Goal: Task Accomplishment & Management: Use online tool/utility

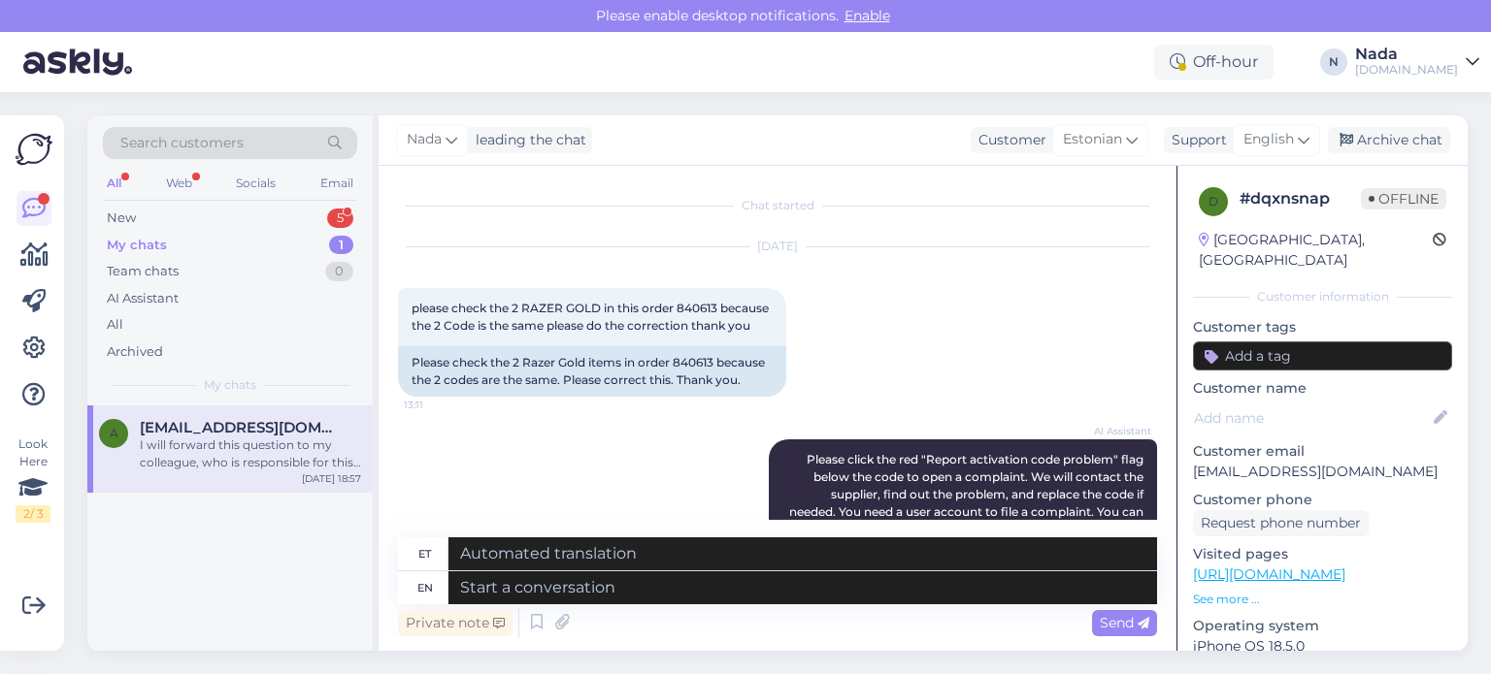
scroll to position [3688, 0]
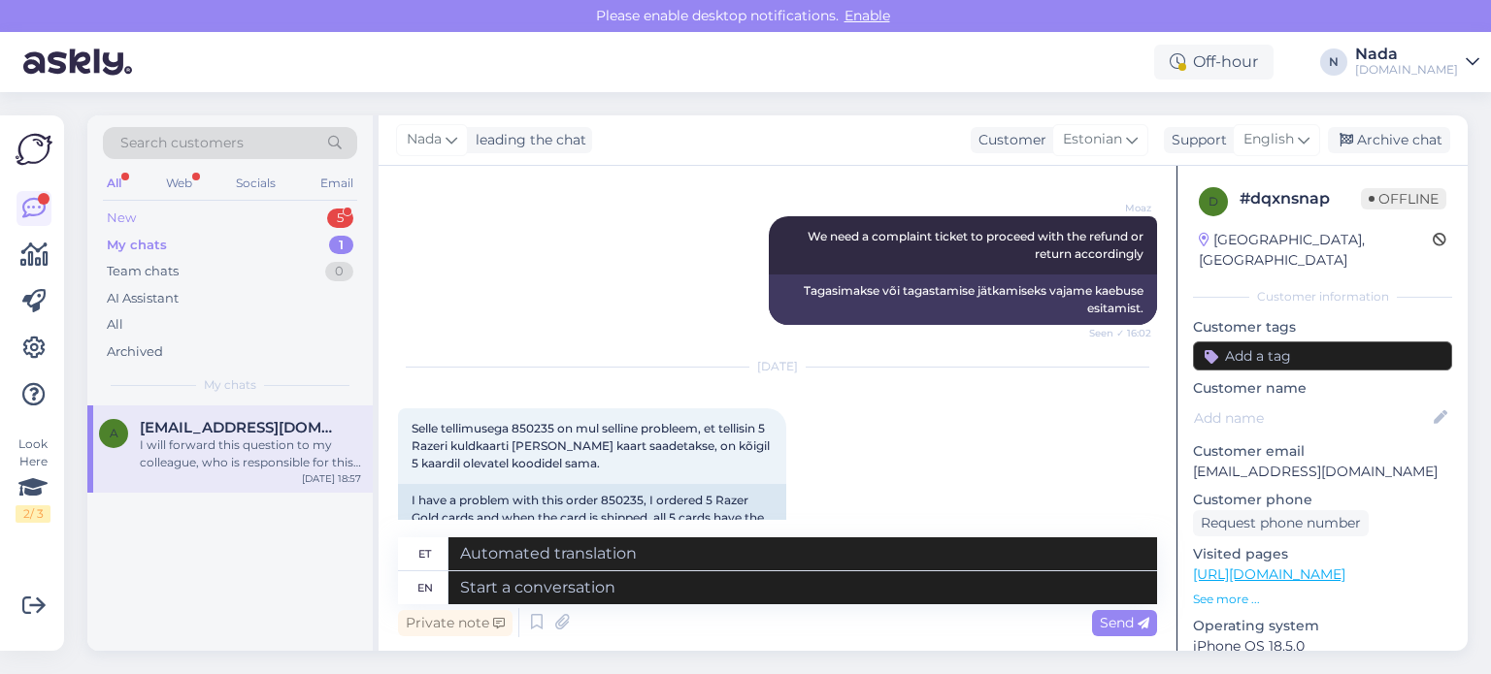
click at [167, 220] on div "New 5" at bounding box center [230, 218] width 254 height 27
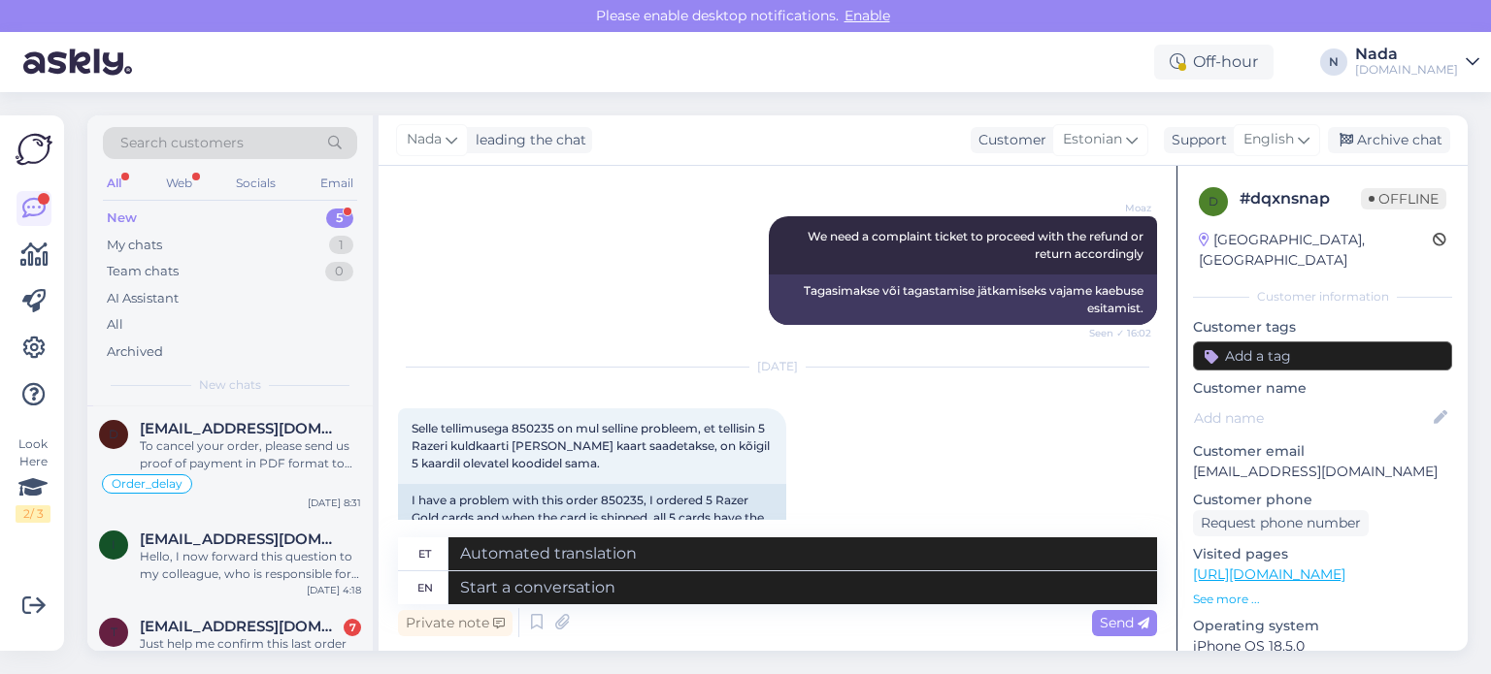
scroll to position [179, 0]
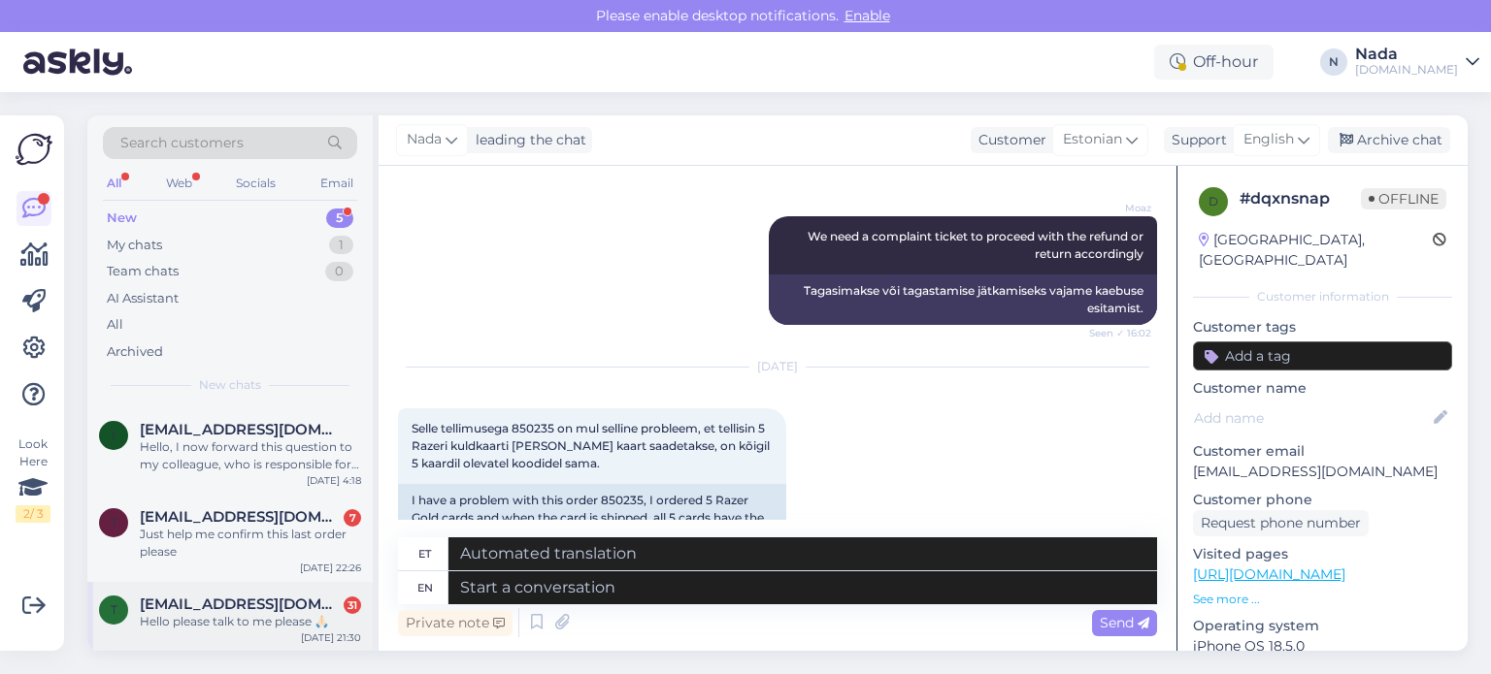
click at [271, 609] on span "[EMAIL_ADDRESS][DOMAIN_NAME]" at bounding box center [241, 604] width 202 height 17
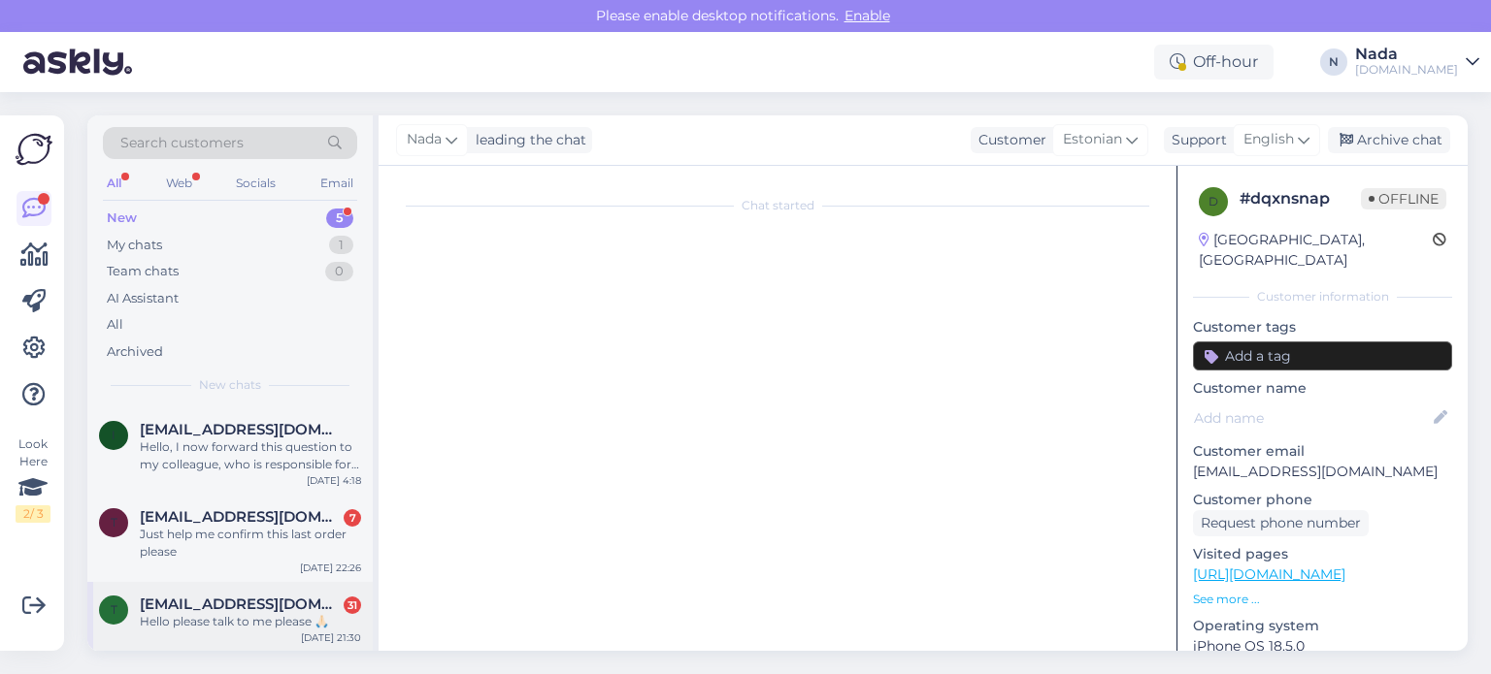
scroll to position [0, 0]
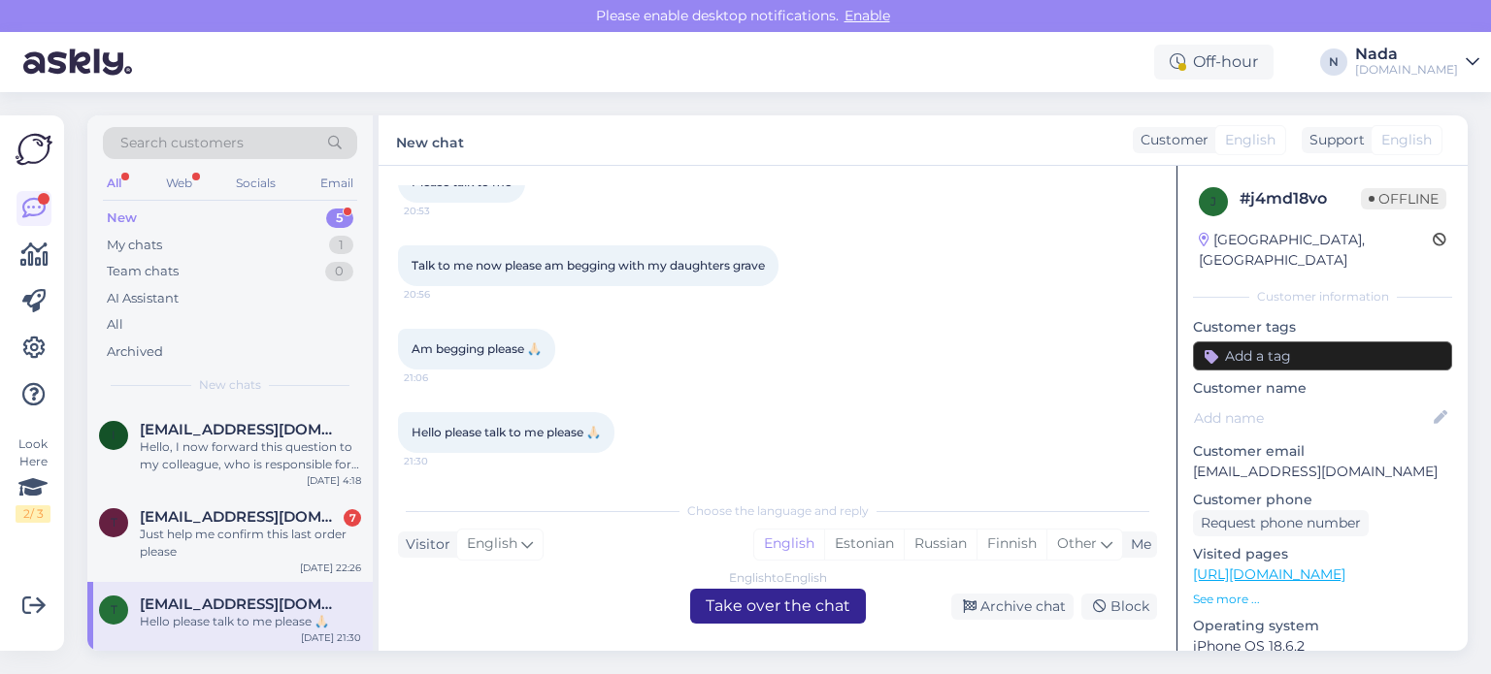
click at [788, 605] on div "English to English Take over the chat" at bounding box center [778, 606] width 176 height 35
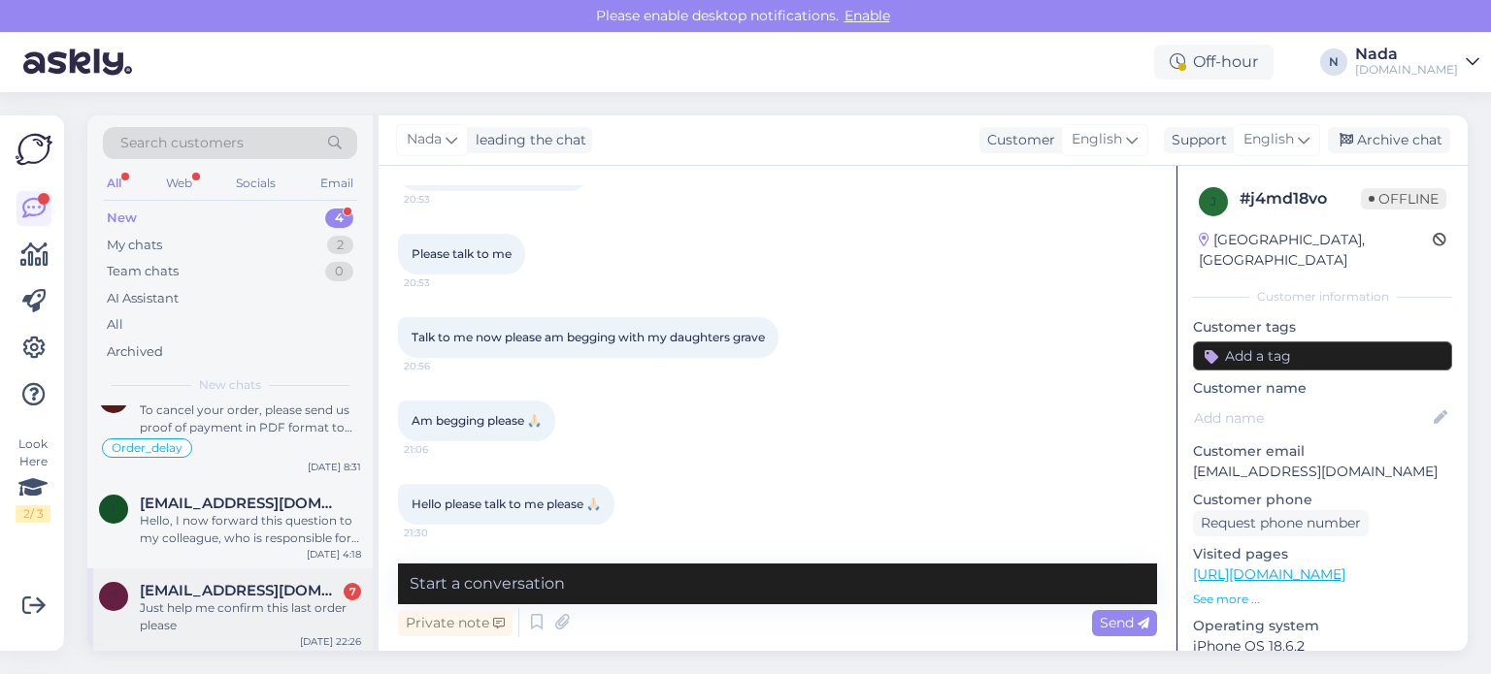
scroll to position [109, 0]
click at [245, 596] on div "Just help me confirm this last order please" at bounding box center [250, 613] width 221 height 35
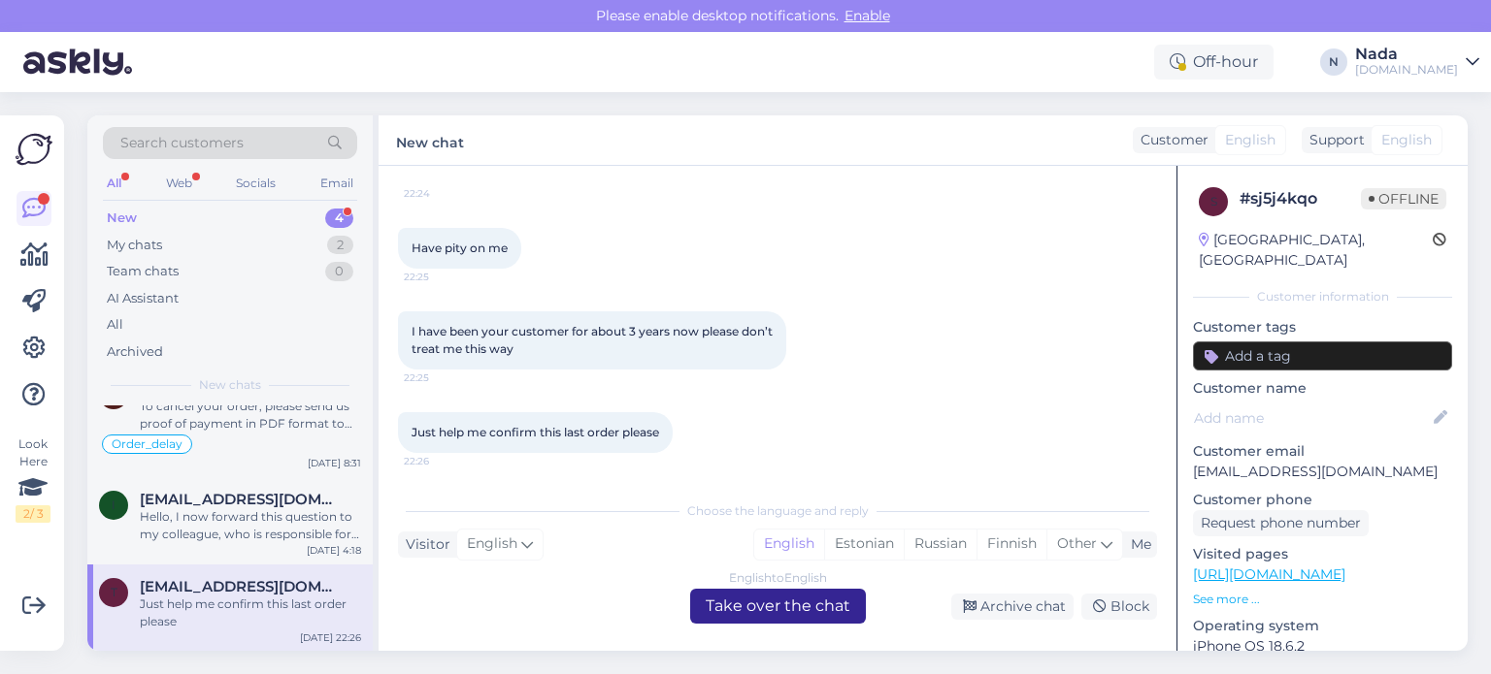
click at [807, 611] on div "English to English Take over the chat" at bounding box center [778, 606] width 176 height 35
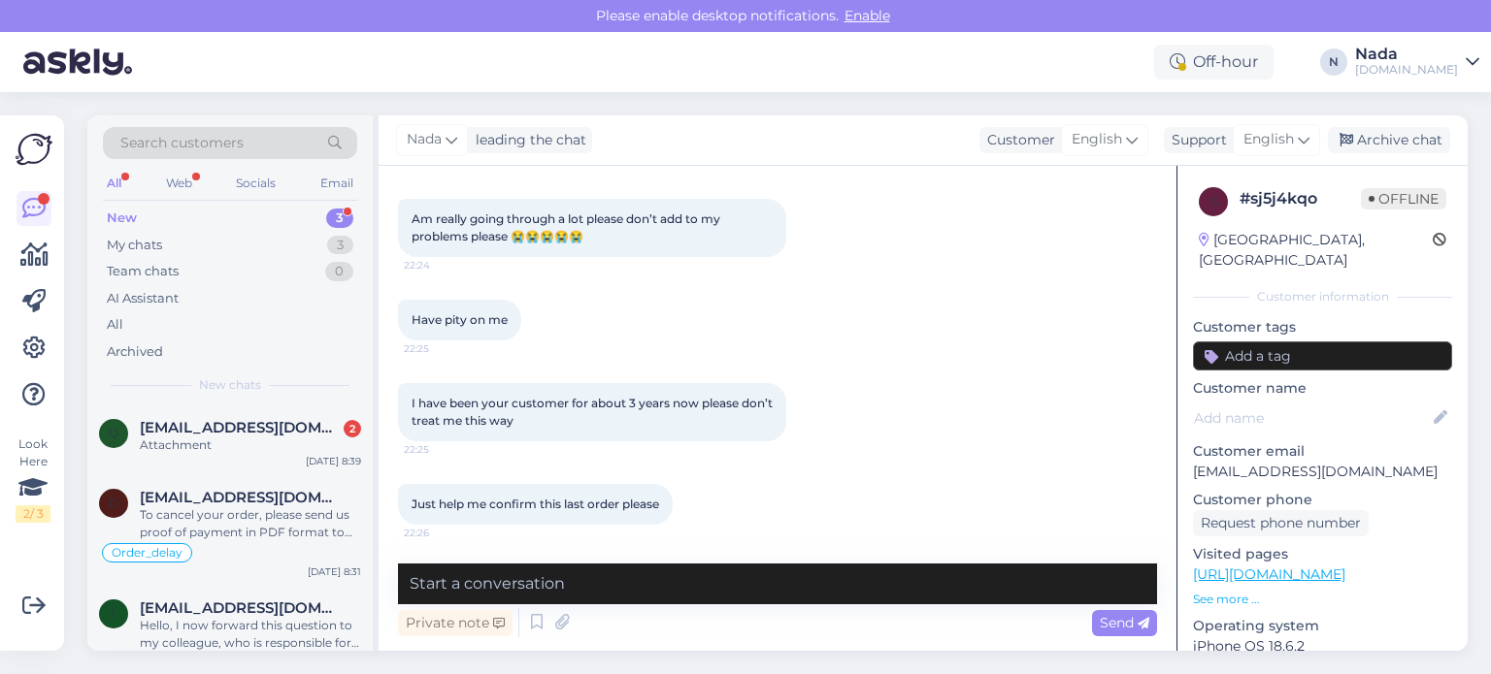
scroll to position [20, 0]
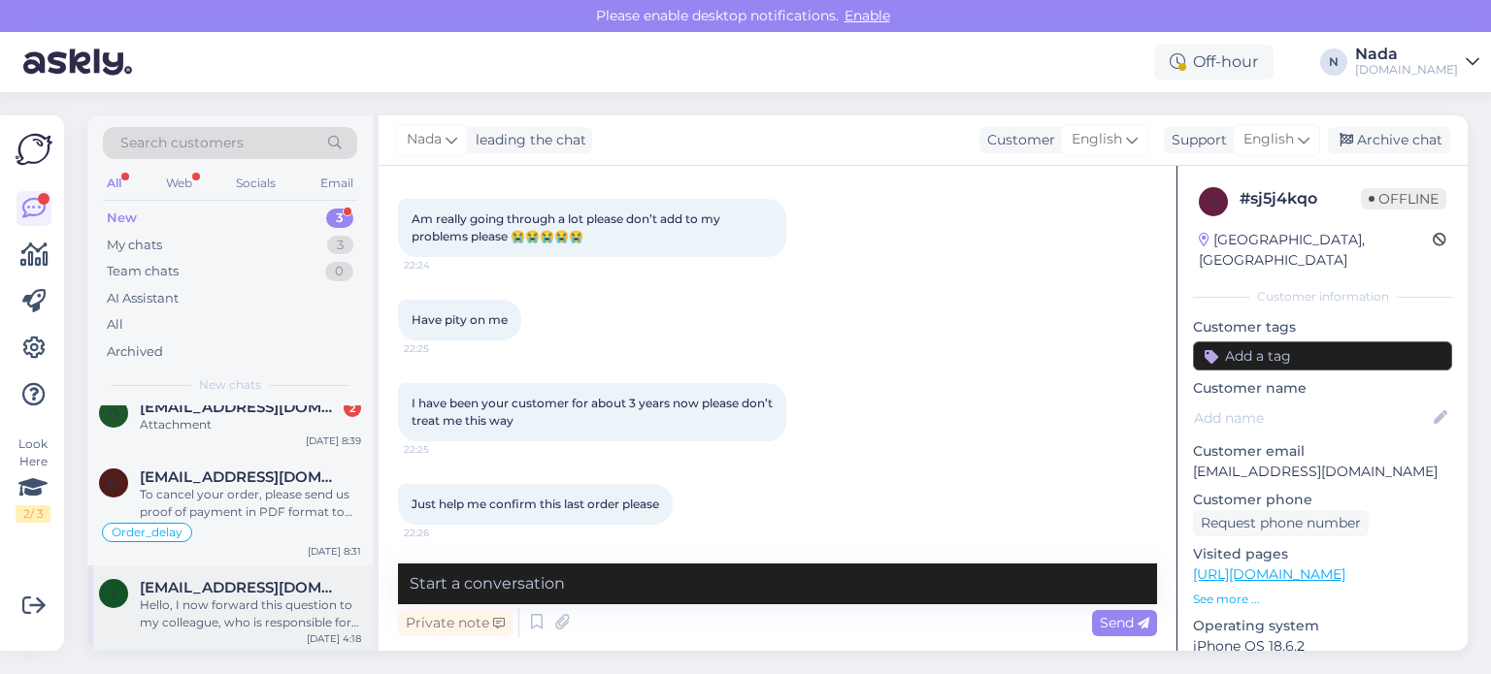
click at [218, 592] on span "[EMAIL_ADDRESS][DOMAIN_NAME]" at bounding box center [241, 587] width 202 height 17
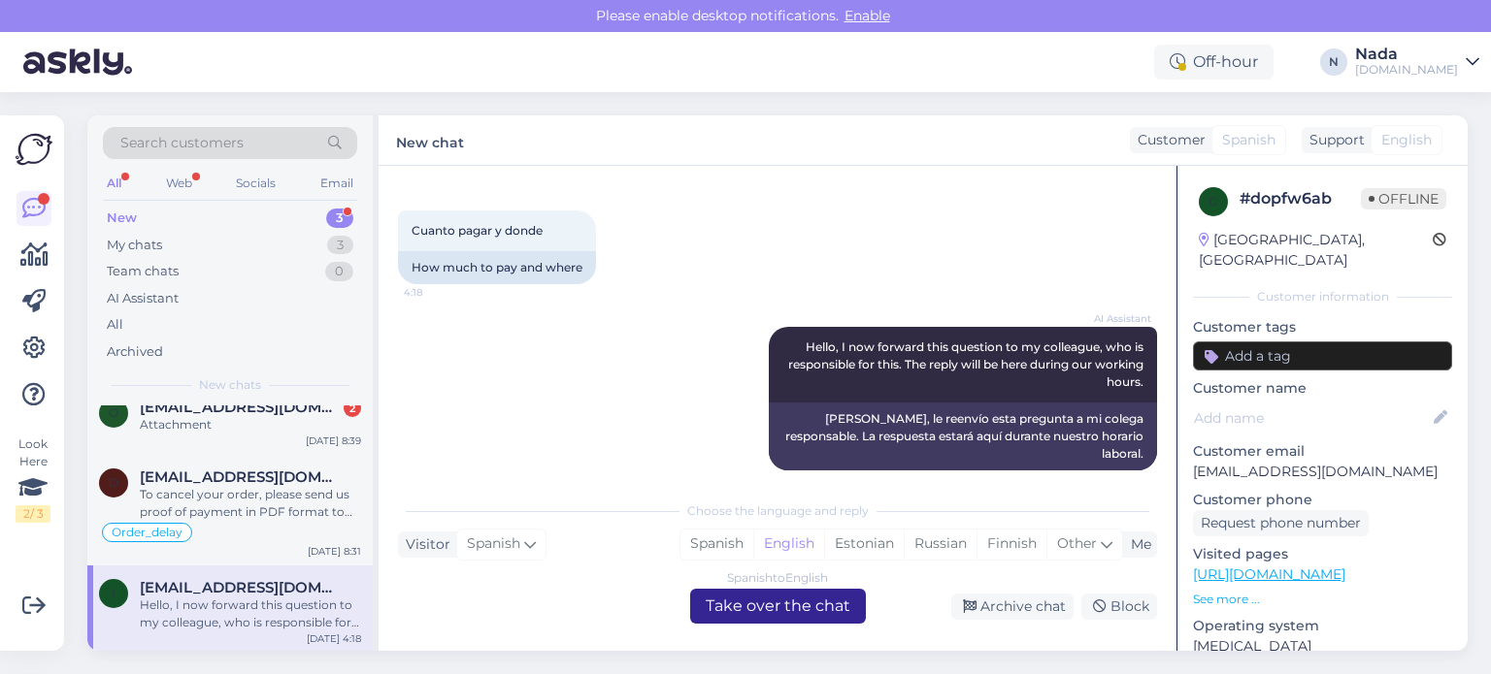
click at [802, 609] on div "Spanish to English Take over the chat" at bounding box center [778, 606] width 176 height 35
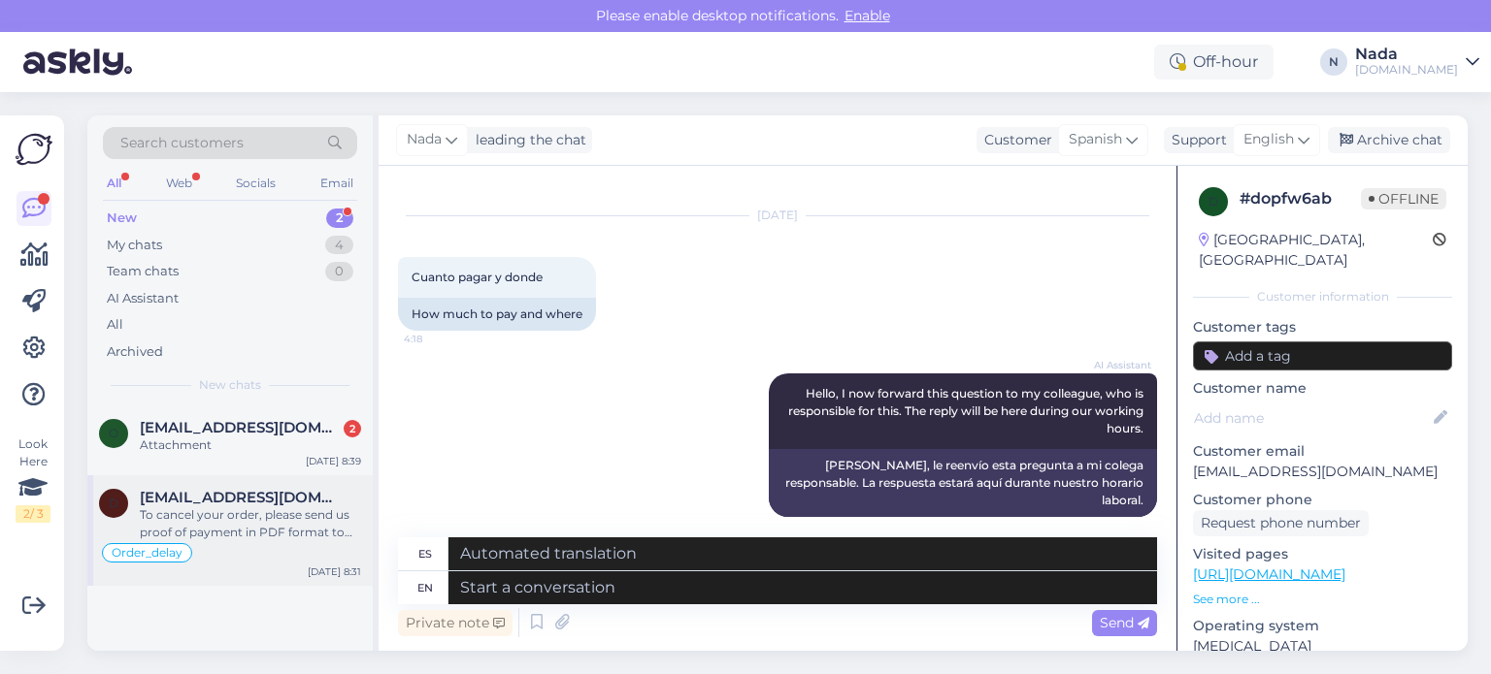
click at [258, 530] on div "To cancel your order, please send us proof of payment in PDF format to [EMAIL_A…" at bounding box center [250, 524] width 221 height 35
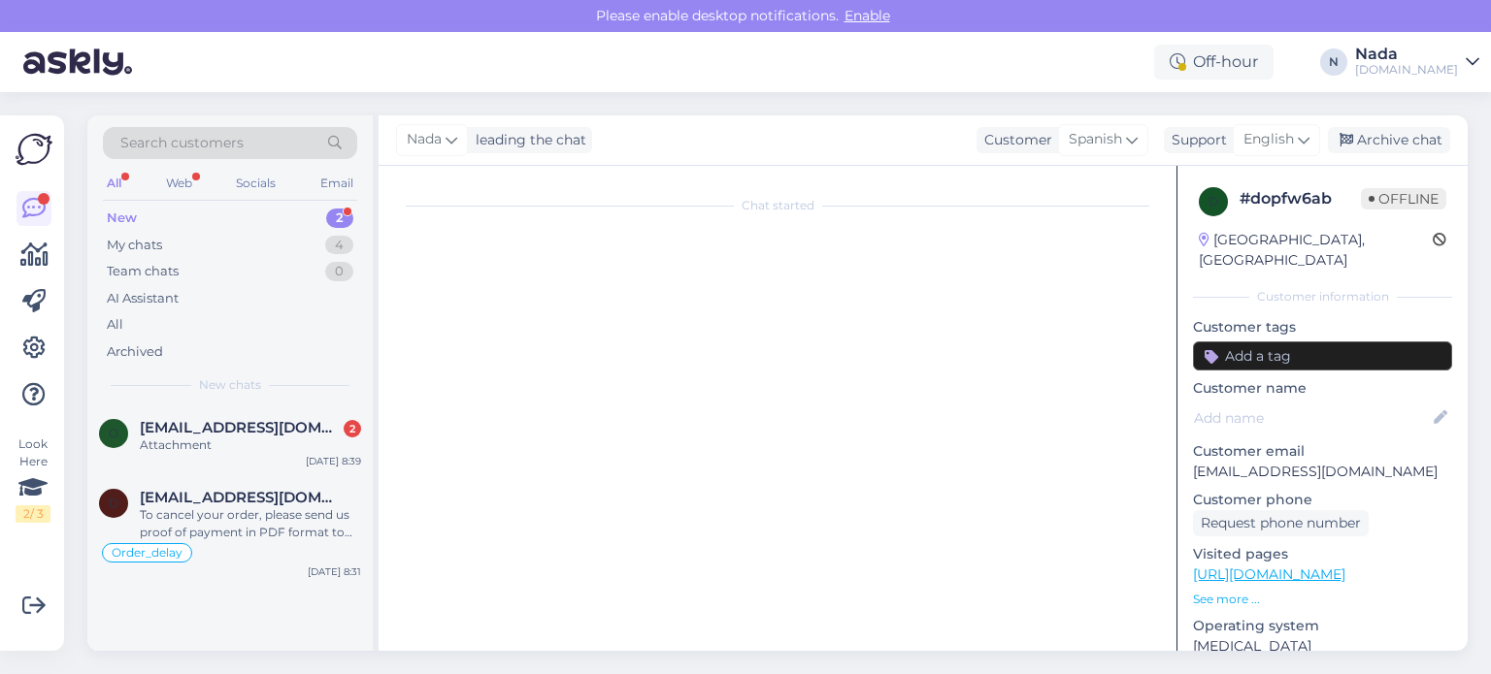
scroll to position [16723, 0]
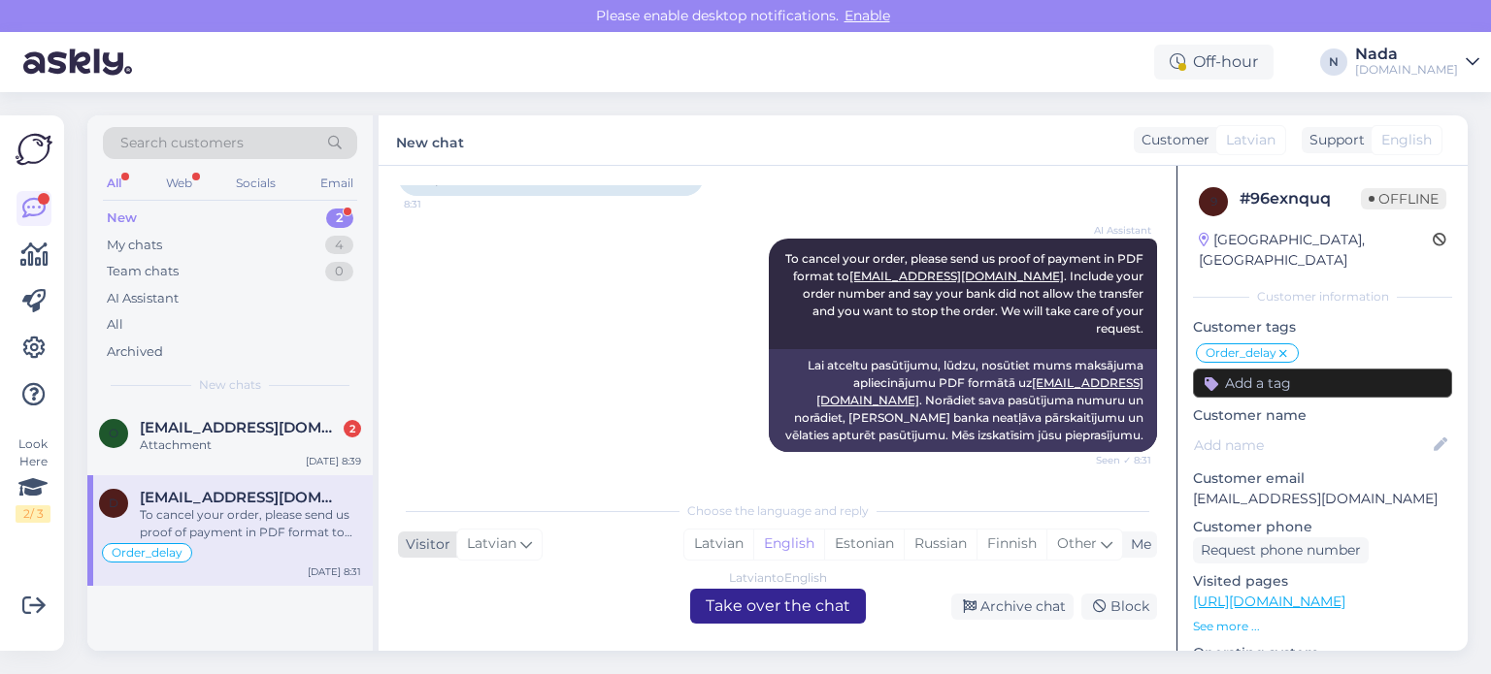
drag, startPoint x: 758, startPoint y: 602, endPoint x: 436, endPoint y: 543, distance: 327.6
click at [755, 603] on div "Latvian to English Take over the chat" at bounding box center [778, 606] width 176 height 35
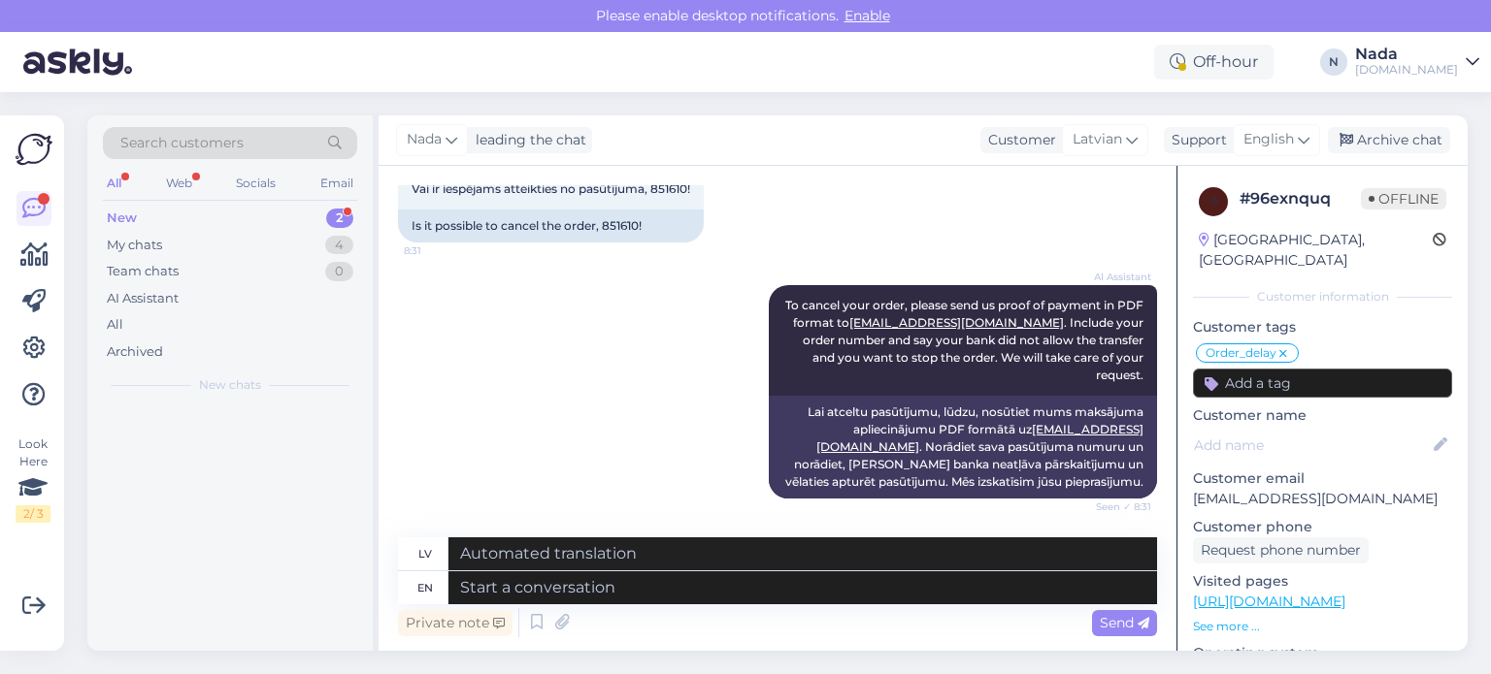
scroll to position [16677, 0]
click at [248, 440] on div "Attachment" at bounding box center [250, 445] width 221 height 17
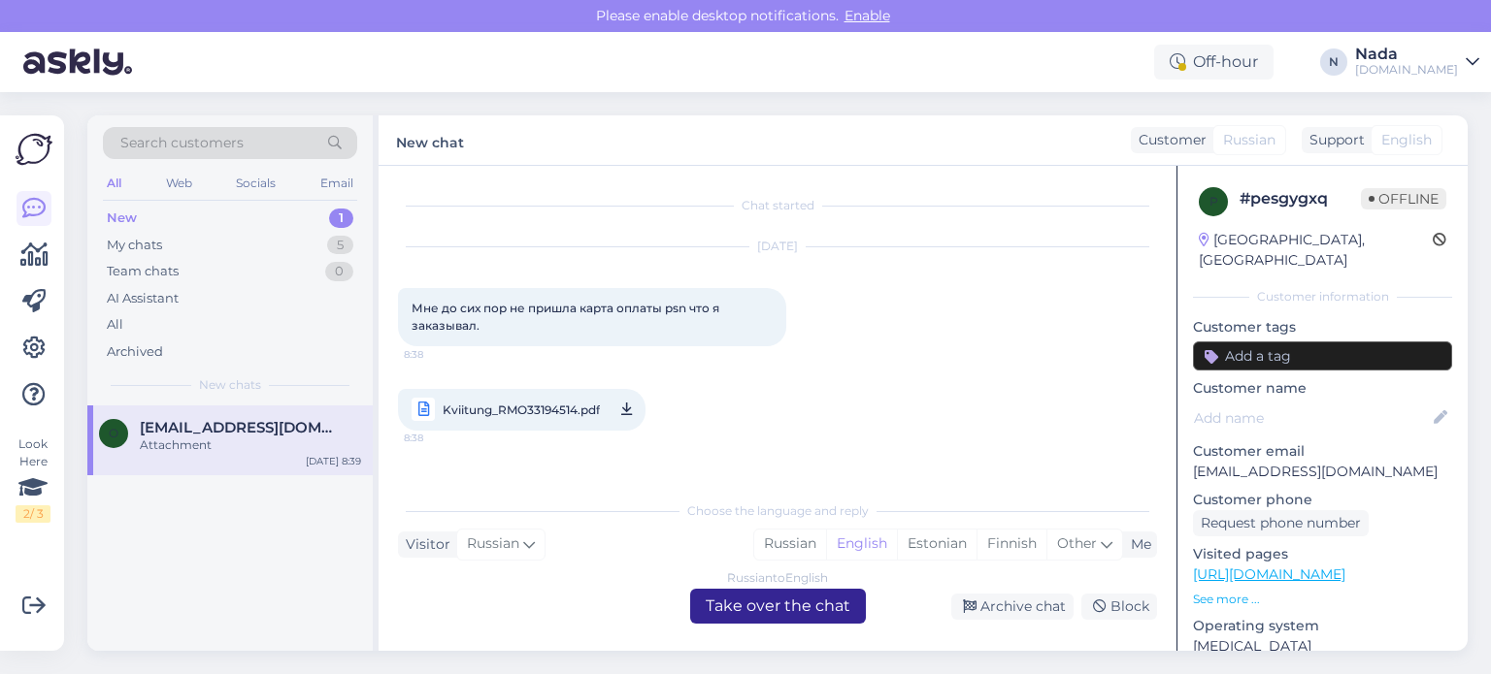
scroll to position [100, 0]
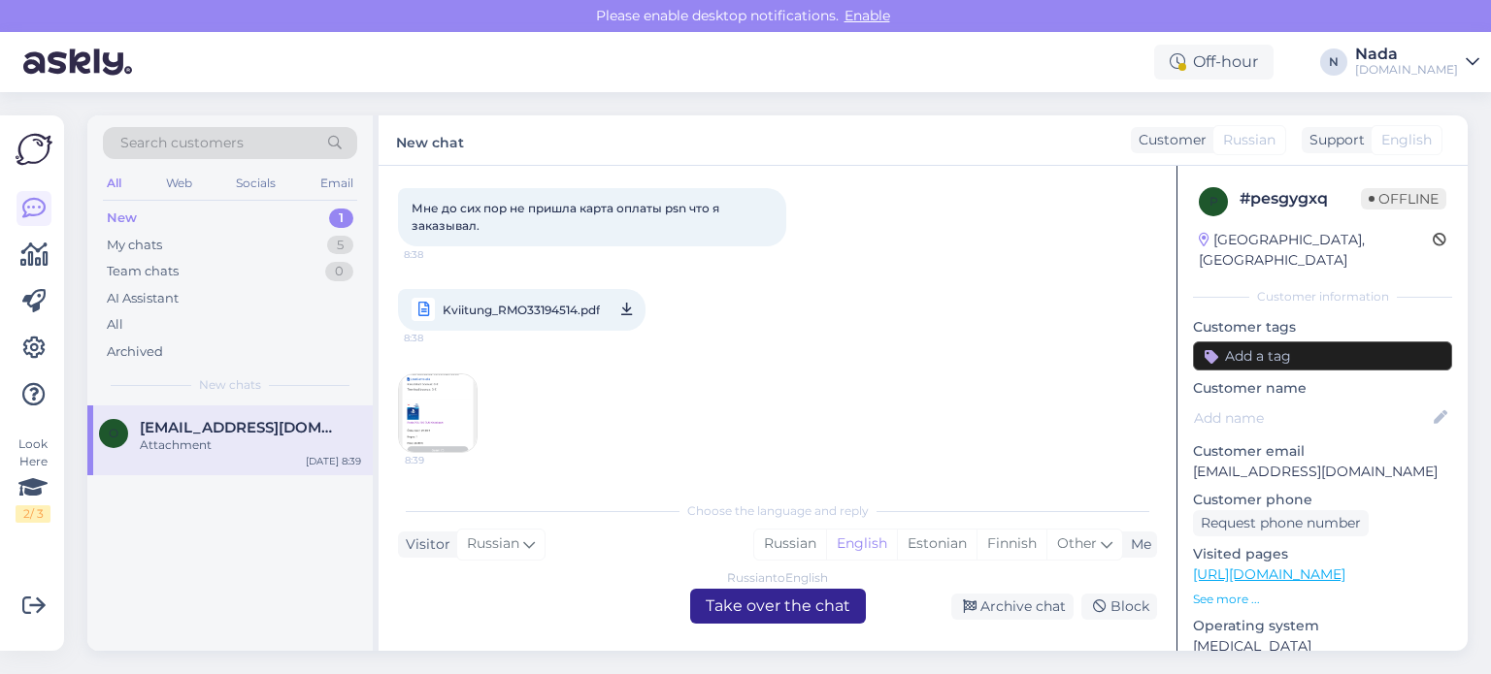
click at [789, 602] on div "Russian to English Take over the chat" at bounding box center [778, 606] width 176 height 35
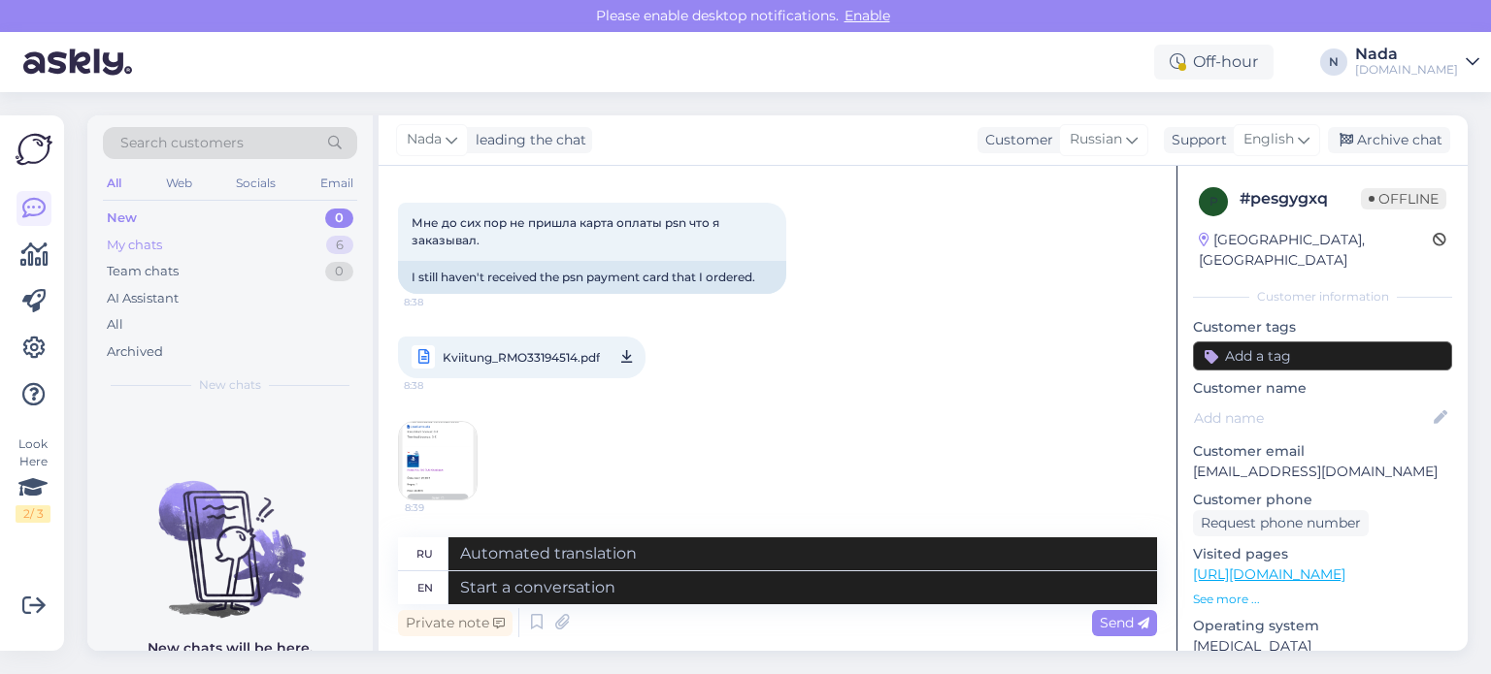
click at [157, 245] on div "My chats" at bounding box center [134, 245] width 55 height 19
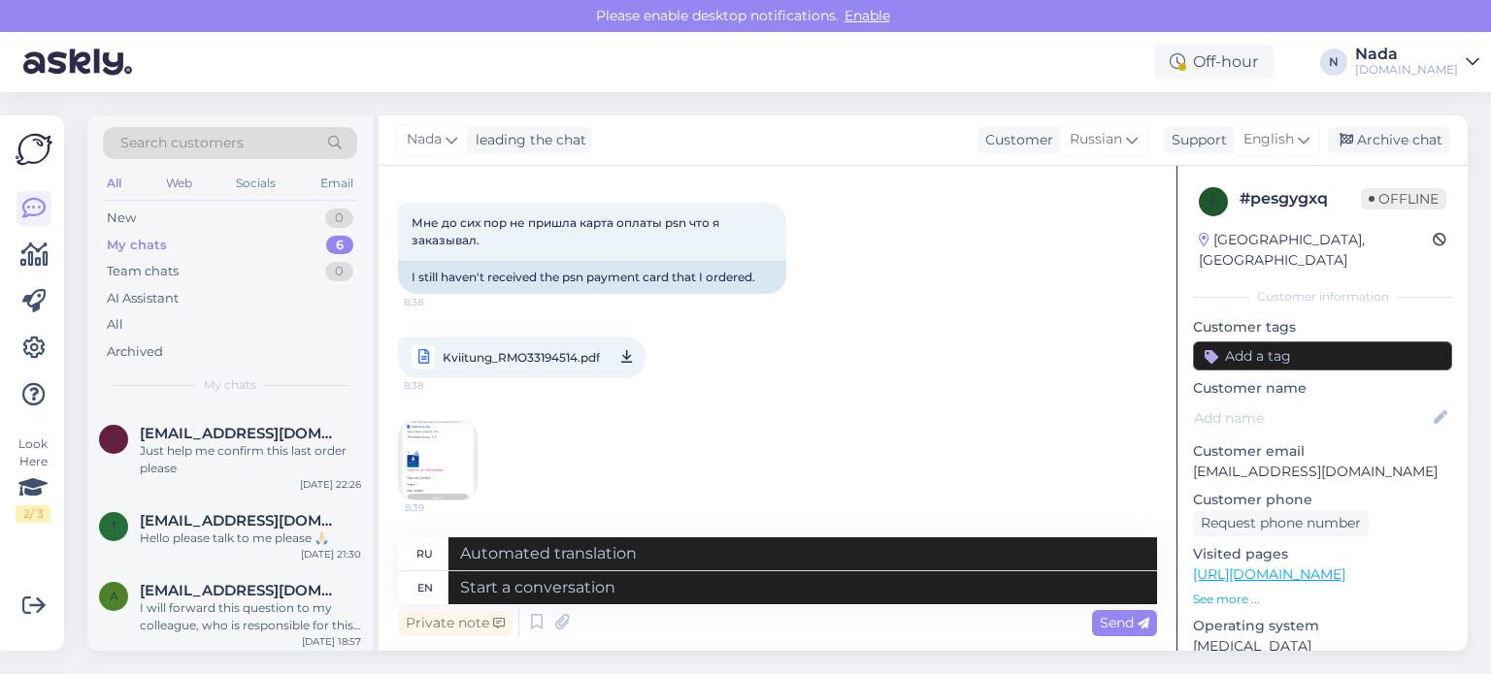
scroll to position [265, 0]
